Goal: Transaction & Acquisition: Purchase product/service

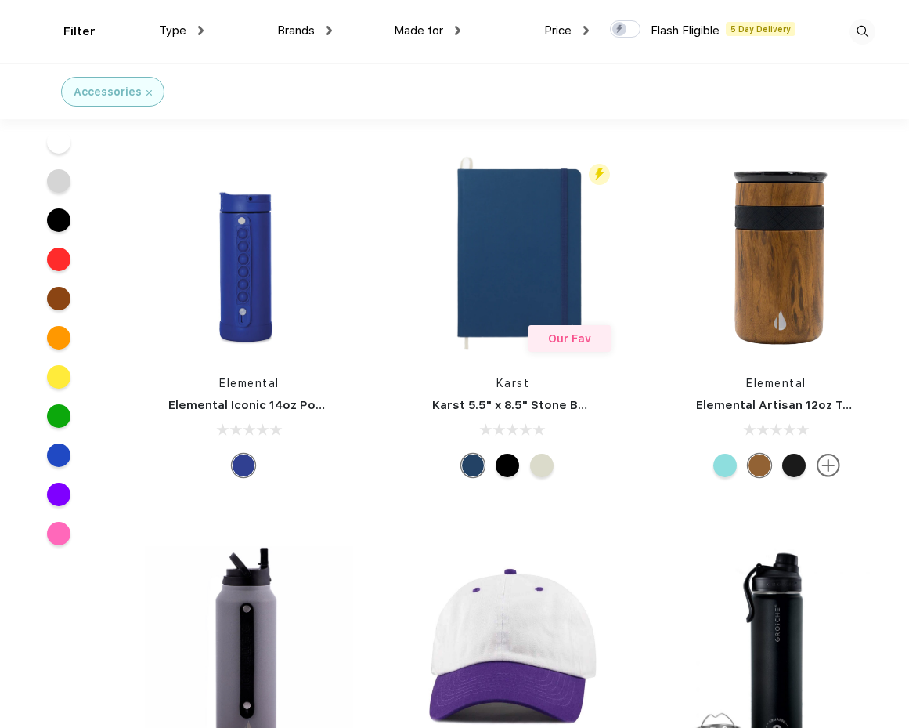
scroll to position [761, 0]
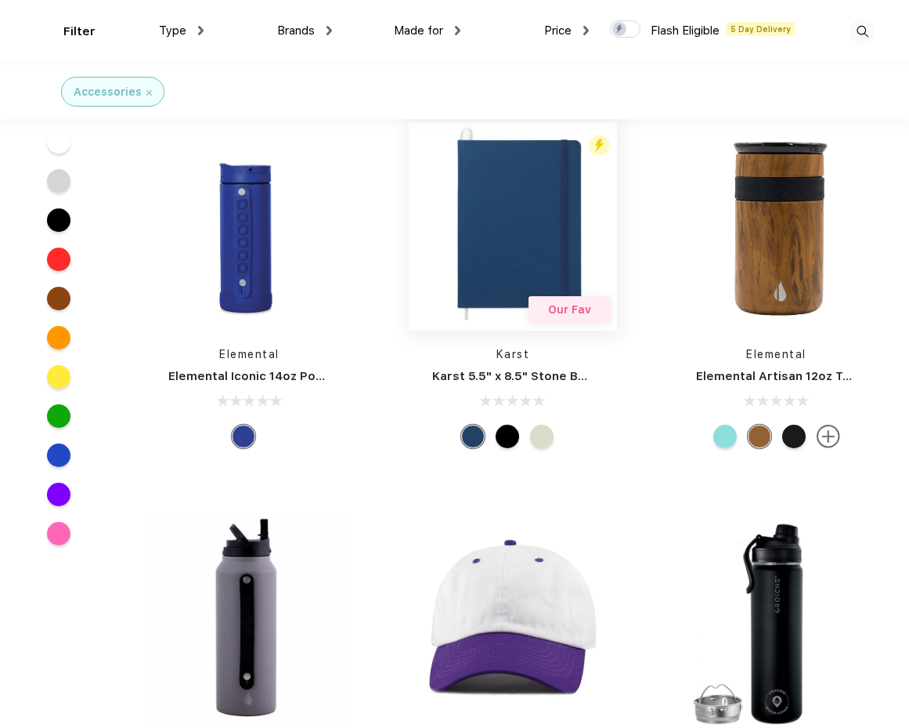
click at [511, 247] on img at bounding box center [513, 226] width 208 height 208
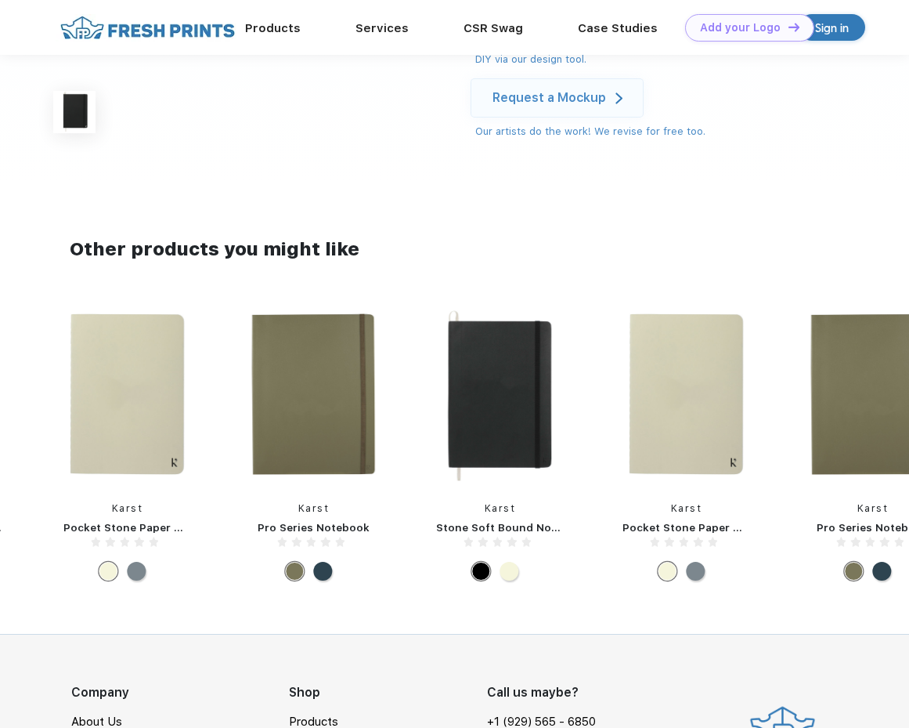
scroll to position [438, 0]
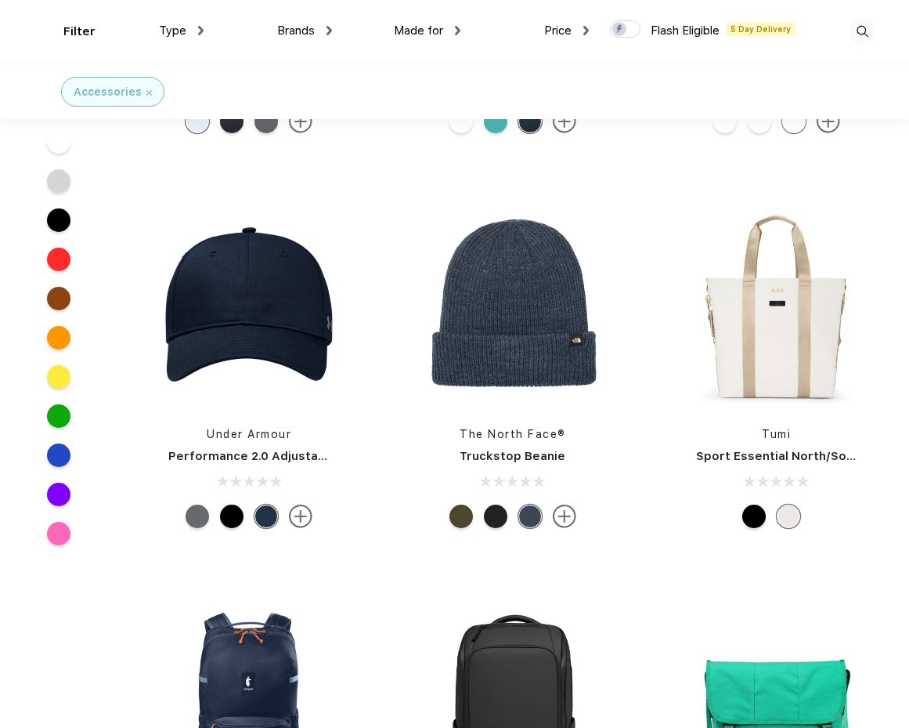
scroll to position [15768, 0]
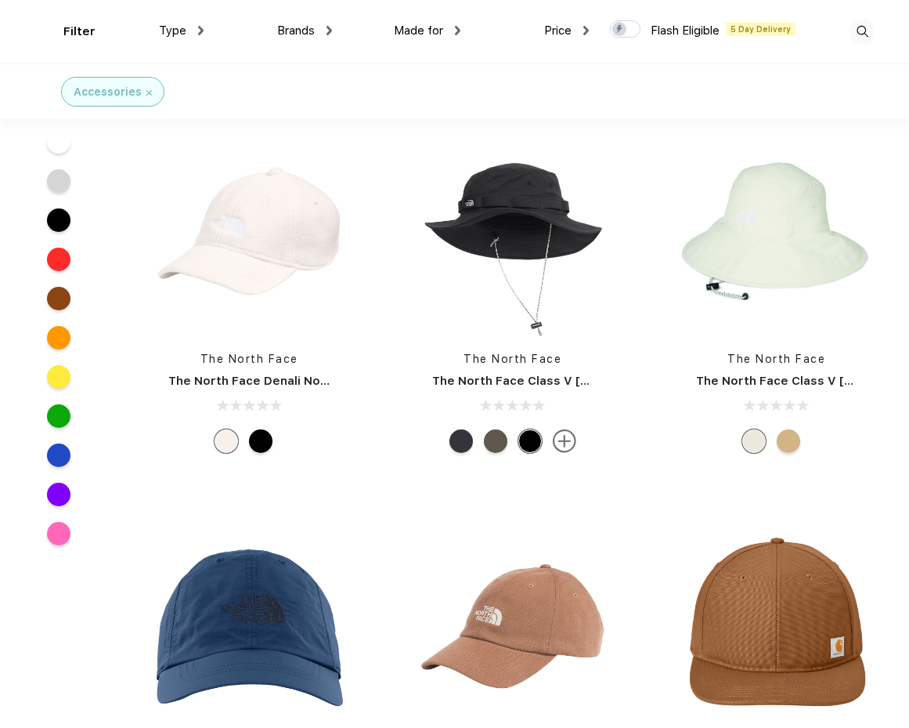
click at [861, 36] on img at bounding box center [863, 32] width 26 height 26
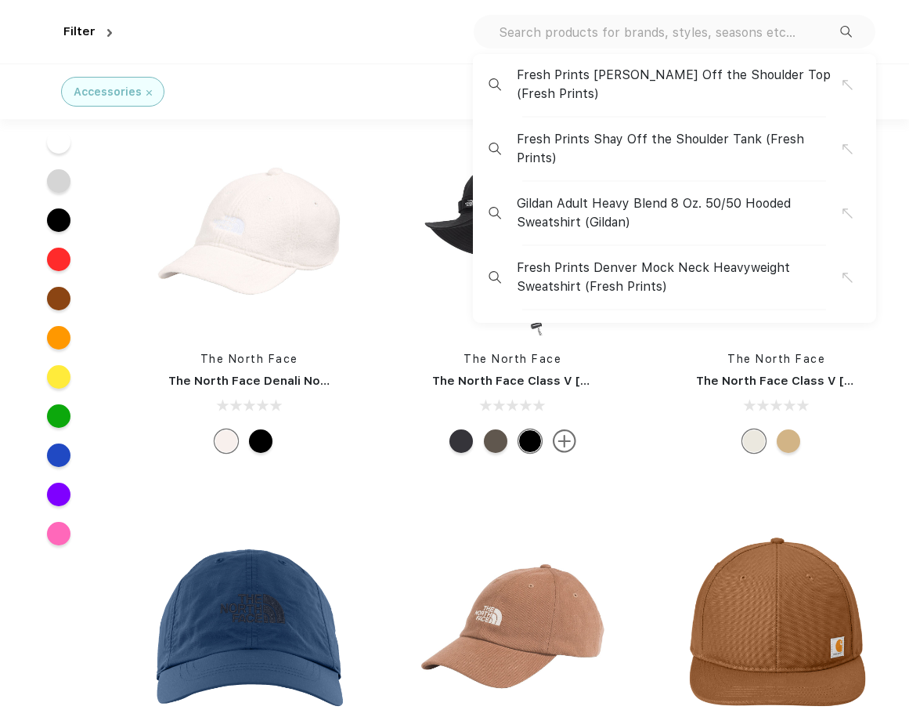
click at [758, 34] on input "text" at bounding box center [668, 31] width 343 height 17
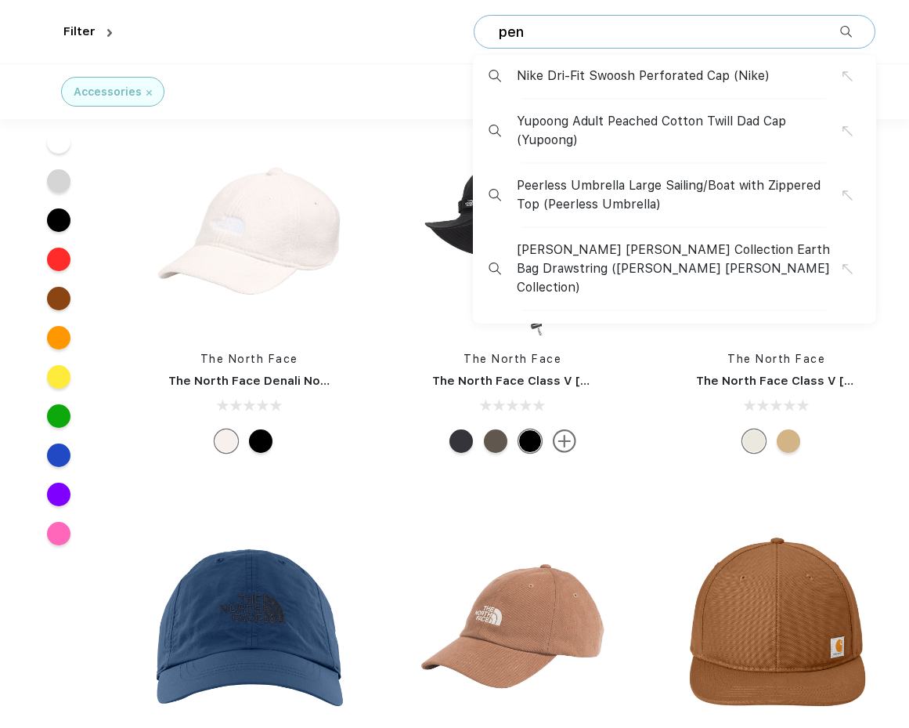
type input "pen"
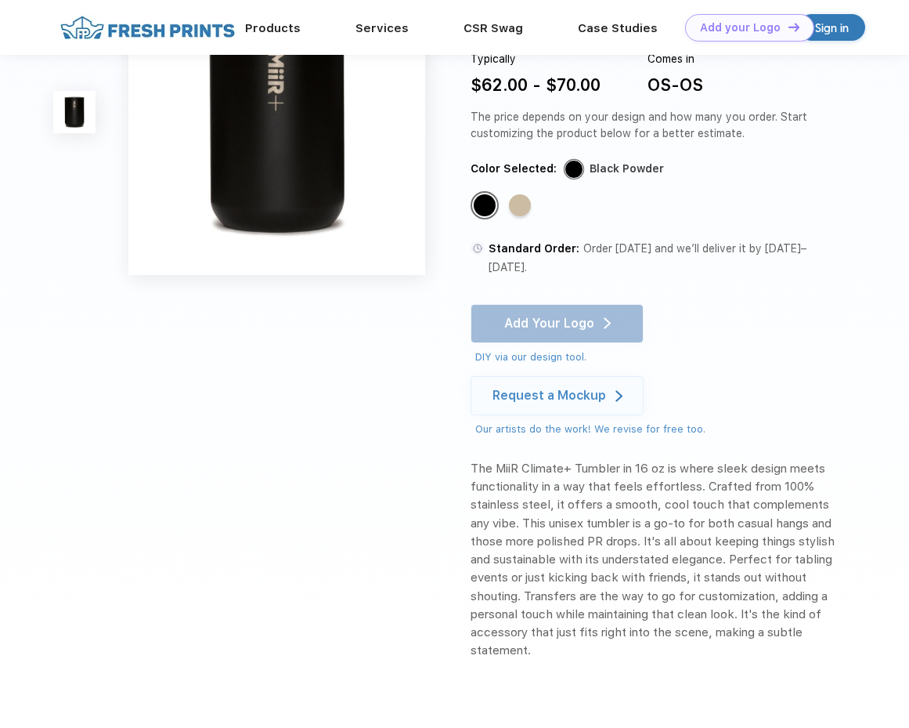
scroll to position [68, 0]
